Goal: Check status: Check status

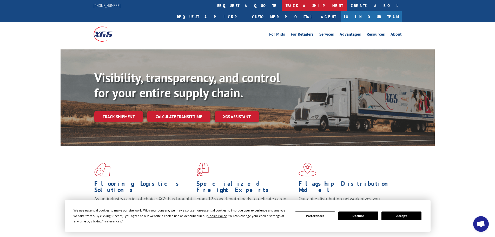
click at [282, 9] on link "track a shipment" at bounding box center [314, 5] width 65 height 11
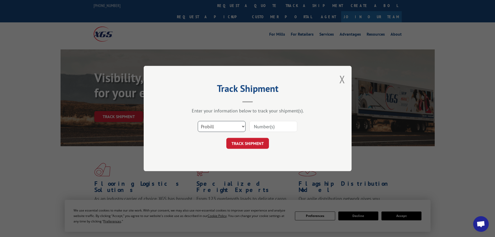
click at [212, 130] on select "Select category... Probill BOL PO" at bounding box center [222, 126] width 48 height 11
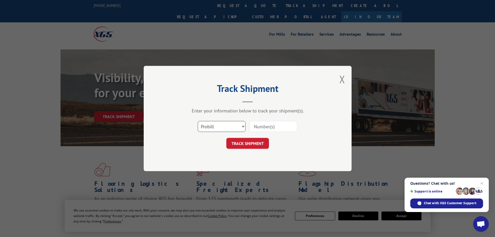
select select "bol"
click at [198, 121] on select "Select category... Probill BOL PO" at bounding box center [222, 126] width 48 height 11
paste input "6026012"
type input "6026012"
click at [249, 146] on button "TRACK SHIPMENT" at bounding box center [247, 143] width 43 height 11
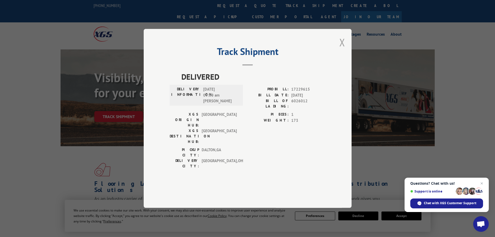
click at [341, 49] on button "Close modal" at bounding box center [342, 42] width 6 height 14
